Goal: Task Accomplishment & Management: Use online tool/utility

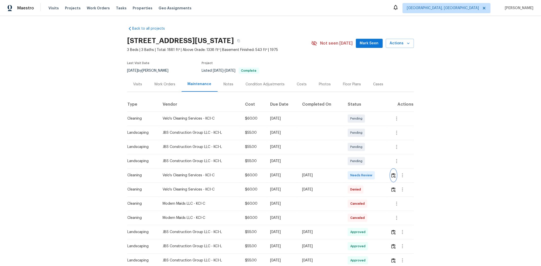
click at [394, 175] on img "button" at bounding box center [393, 175] width 4 height 5
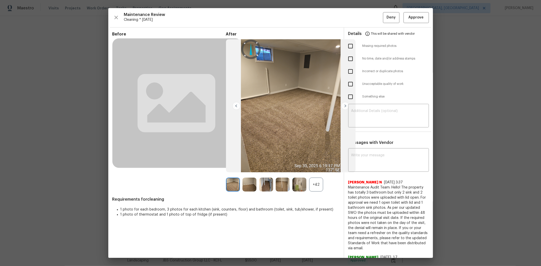
click at [346, 49] on input "checkbox" at bounding box center [350, 46] width 11 height 11
checkbox input "true"
click at [374, 111] on textarea at bounding box center [388, 116] width 75 height 14
paste textarea "Maintenance Audit Team: Hello! Unfortunately, this cleaning visit completed on …"
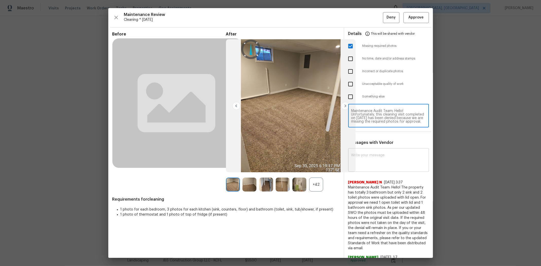
type textarea "Maintenance Audit Team: Hello! Unfortunately, this cleaning visit completed on …"
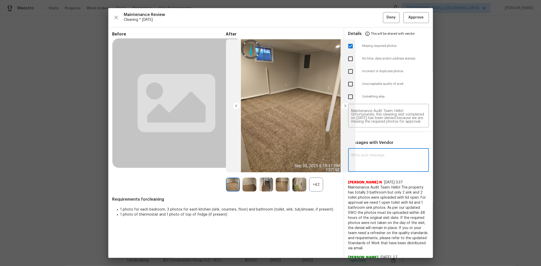
click at [373, 156] on textarea at bounding box center [388, 161] width 75 height 14
paste textarea "Maintenance Audit Team: Hello! Unfortunately, this cleaning visit completed on …"
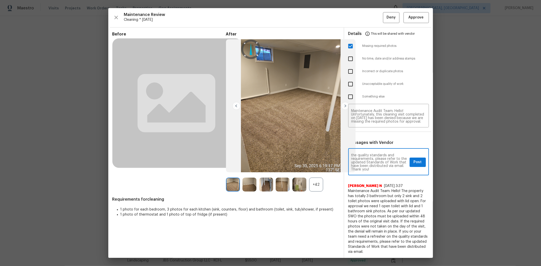
type textarea "Maintenance Audit Team: Hello! Unfortunately, this cleaning visit completed on …"
click at [415, 162] on span "Post" at bounding box center [417, 162] width 8 height 6
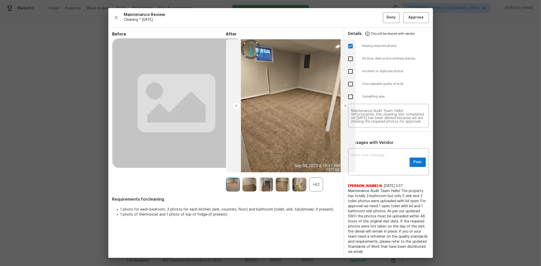
scroll to position [0, 0]
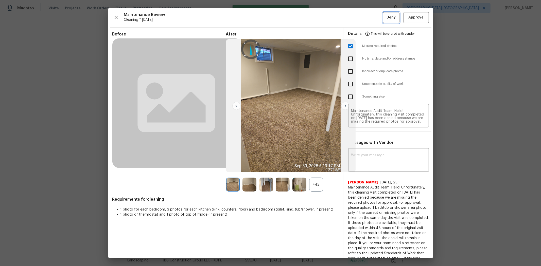
click at [386, 18] on span "Deny" at bounding box center [390, 17] width 9 height 6
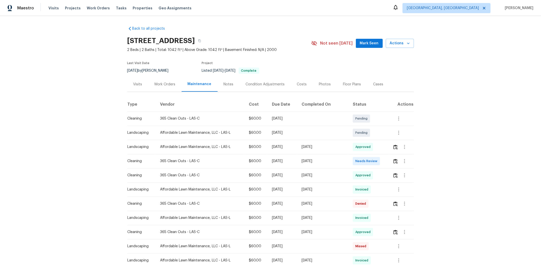
click at [384, 161] on td at bounding box center [400, 161] width 25 height 14
click at [384, 159] on img "button" at bounding box center [395, 161] width 4 height 5
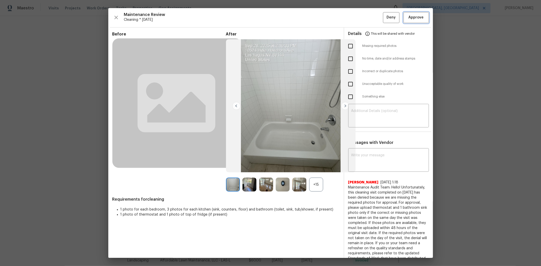
click at [384, 20] on span "Approve" at bounding box center [415, 17] width 15 height 6
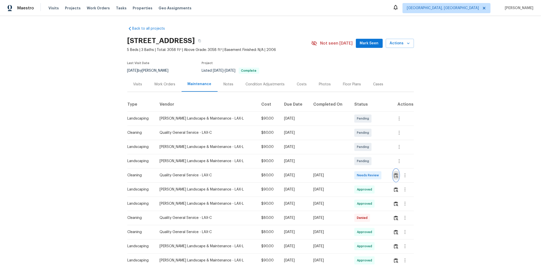
click at [384, 174] on button "button" at bounding box center [396, 175] width 6 height 12
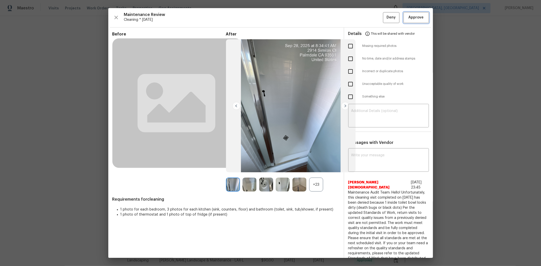
click at [384, 18] on span "Approve" at bounding box center [415, 17] width 15 height 6
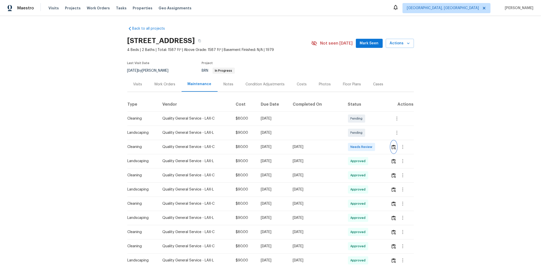
click at [384, 145] on img "button" at bounding box center [393, 147] width 4 height 5
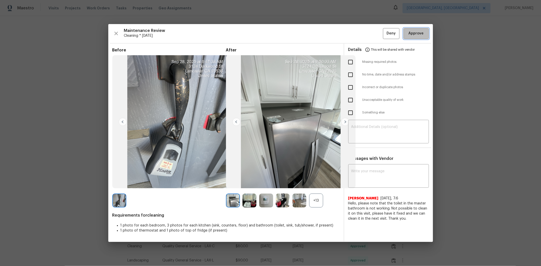
click at [384, 33] on span "Approve" at bounding box center [415, 33] width 15 height 6
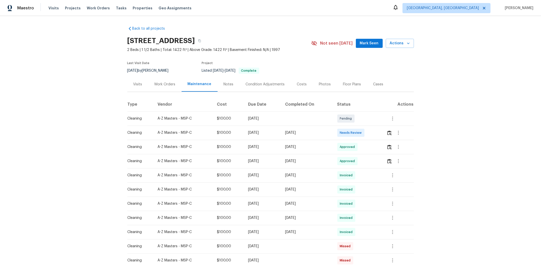
click at [384, 135] on div at bounding box center [399, 133] width 27 height 12
click at [384, 133] on img "button" at bounding box center [389, 133] width 4 height 5
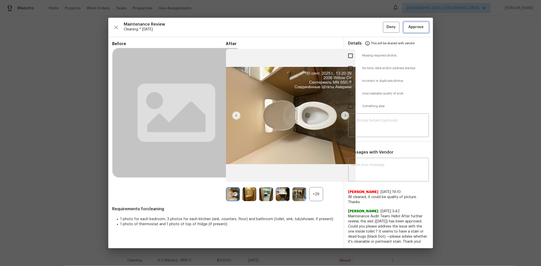
click at [384, 28] on span "Approve" at bounding box center [415, 27] width 15 height 6
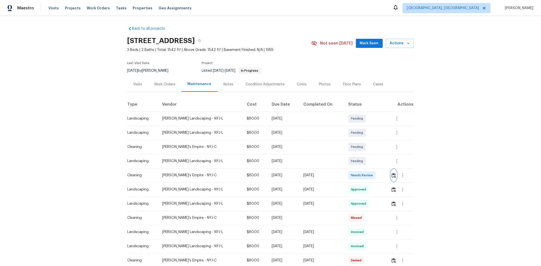
click at [384, 177] on img "button" at bounding box center [393, 175] width 4 height 5
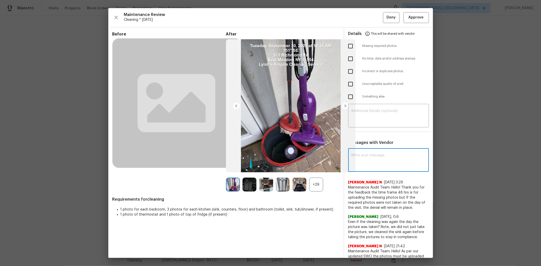
click at [364, 159] on textarea at bounding box center [388, 161] width 75 height 14
paste textarea "Maintenance Audit Team: Hello! After further review, the visit([DATE]) has been…"
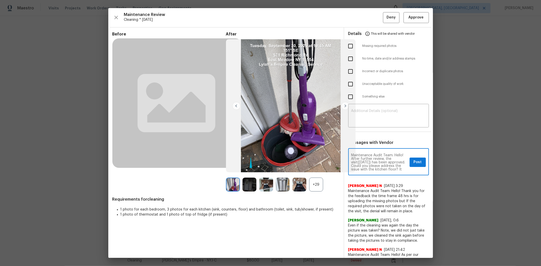
click at [359, 162] on textarea "Maintenance Audit Team: Hello! After further review, the visit([DATE]) has been…" at bounding box center [379, 163] width 56 height 18
click at [351, 170] on textarea "Maintenance Audit Team: Hello! After further review, the visit([DATE]) has been…" at bounding box center [379, 163] width 56 height 18
type textarea "Maintenance Audit Team: Hello! After further review, the visit([DATE]) has been…"
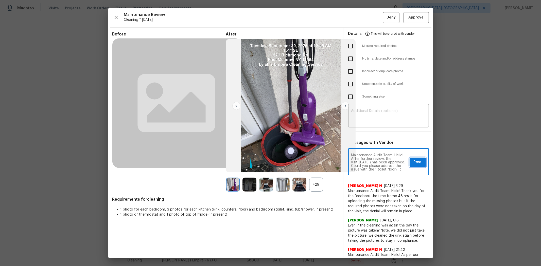
click at [384, 163] on button "Post" at bounding box center [417, 162] width 16 height 9
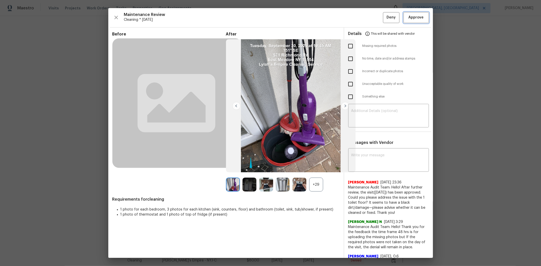
click at [384, 19] on span "Approve" at bounding box center [415, 17] width 17 height 6
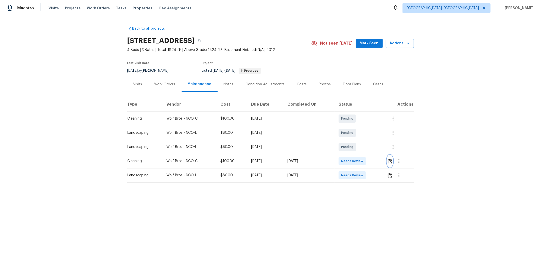
click at [384, 163] on button "button" at bounding box center [390, 161] width 6 height 12
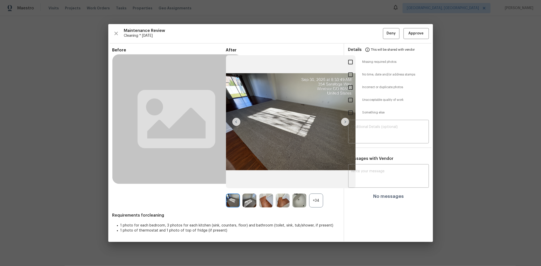
click at [384, 27] on div "Maintenance Review Cleaning * Mon, Sep 29 Deny Approve Before After +34 Require…" at bounding box center [270, 133] width 324 height 218
click at [384, 32] on span "Approve" at bounding box center [415, 33] width 15 height 6
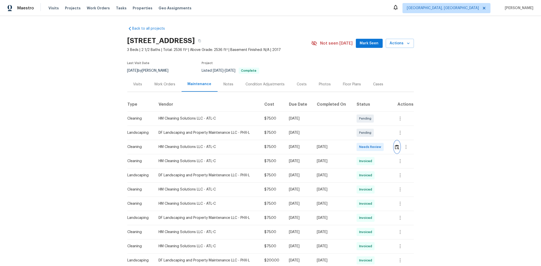
click at [384, 148] on button "button" at bounding box center [397, 147] width 6 height 12
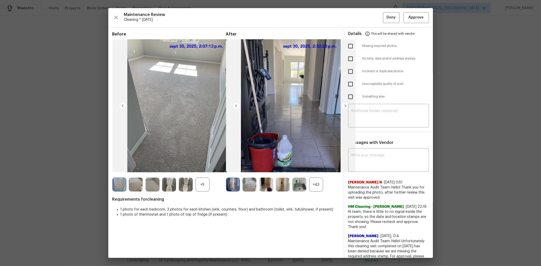
click at [314, 178] on div "+43" at bounding box center [316, 185] width 14 height 14
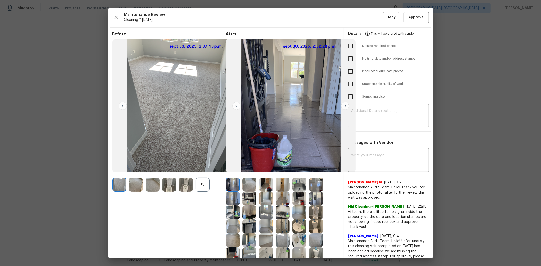
click at [179, 178] on img at bounding box center [186, 185] width 14 height 14
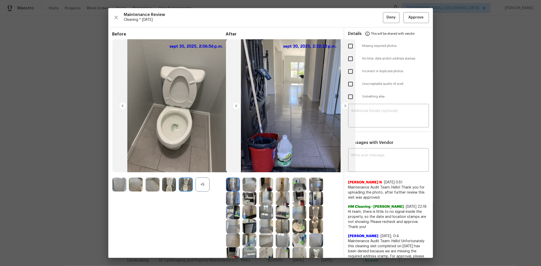
click at [168, 178] on img at bounding box center [169, 185] width 14 height 14
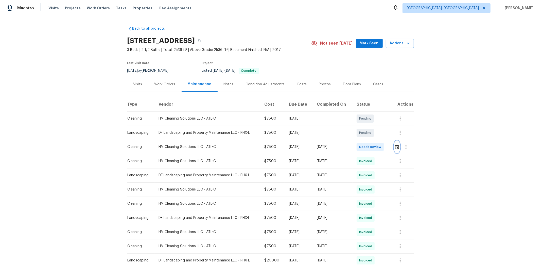
click at [291, 147] on img "button" at bounding box center [397, 147] width 4 height 5
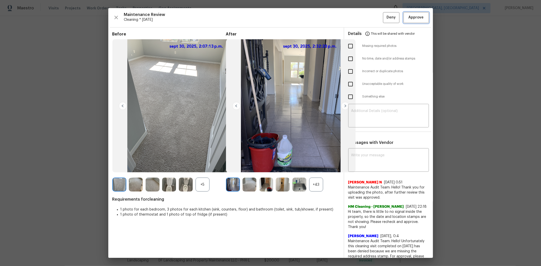
click at [291, 14] on span "Approve" at bounding box center [415, 17] width 15 height 6
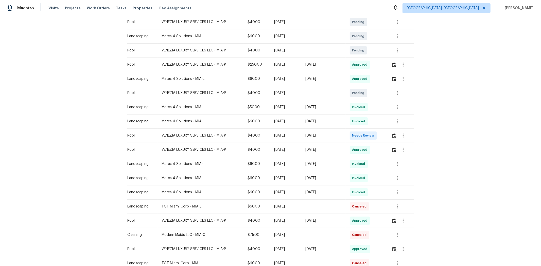
scroll to position [113, 0]
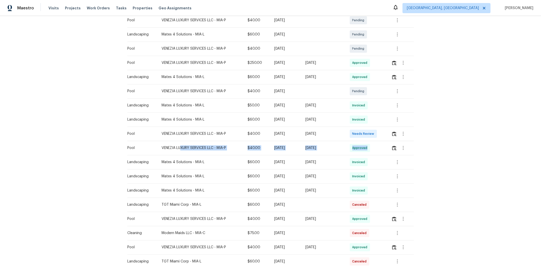
drag, startPoint x: 176, startPoint y: 142, endPoint x: 381, endPoint y: 150, distance: 205.4
click at [381, 150] on tr "Pool VENEZIA LUXURY SERVICES LLC - MIA-P $40.00 [DATE] [DATE] Approved" at bounding box center [270, 148] width 286 height 14
click at [381, 140] on td "Needs Review" at bounding box center [366, 134] width 42 height 14
click at [384, 133] on button "button" at bounding box center [394, 134] width 6 height 12
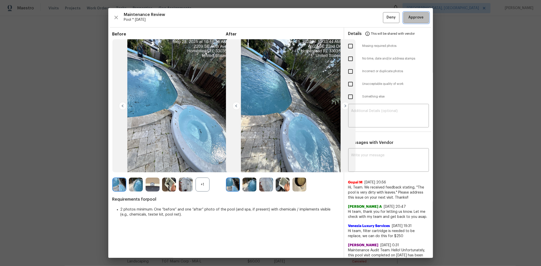
click at [384, 14] on span "Approve" at bounding box center [415, 17] width 15 height 6
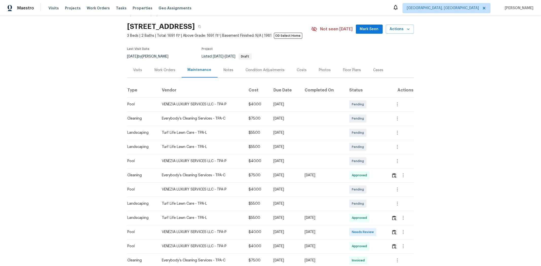
scroll to position [28, 0]
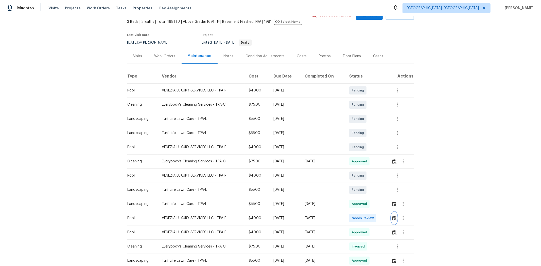
click at [384, 178] on img "button" at bounding box center [394, 218] width 4 height 5
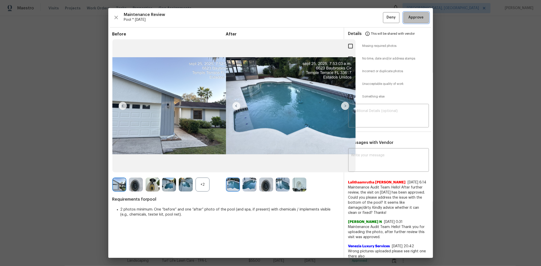
click at [384, 18] on span "Approve" at bounding box center [415, 17] width 15 height 6
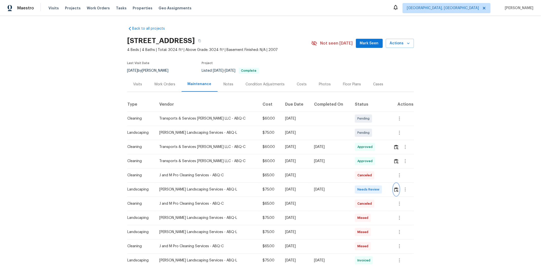
click at [384, 178] on button "button" at bounding box center [396, 190] width 6 height 12
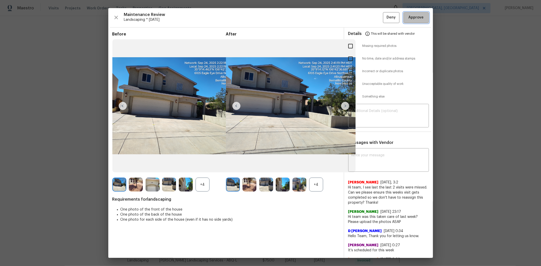
click at [384, 16] on span "Approve" at bounding box center [415, 17] width 15 height 6
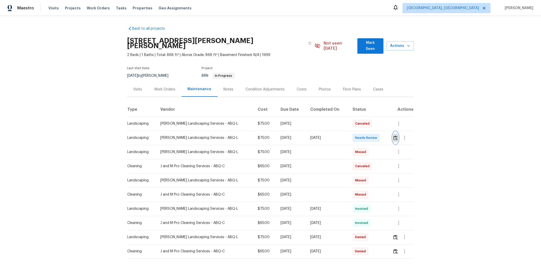
click at [384, 132] on button "button" at bounding box center [395, 138] width 6 height 12
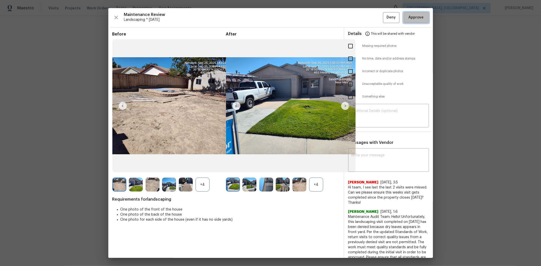
click at [384, 17] on span "Approve" at bounding box center [415, 17] width 15 height 6
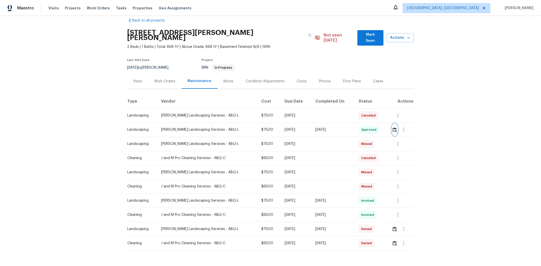
scroll to position [22, 0]
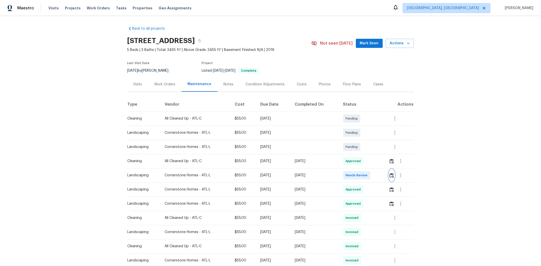
click at [384, 173] on img "button" at bounding box center [391, 175] width 4 height 5
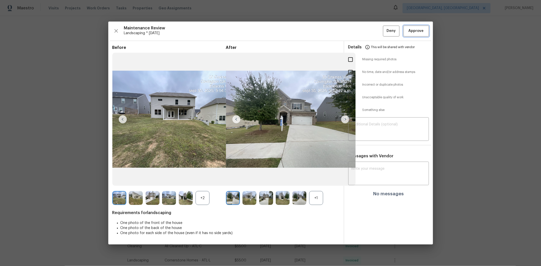
drag, startPoint x: 404, startPoint y: 29, endPoint x: 430, endPoint y: 4, distance: 35.8
click at [384, 28] on button "Approve" at bounding box center [415, 31] width 25 height 11
